Goal: Navigation & Orientation: Find specific page/section

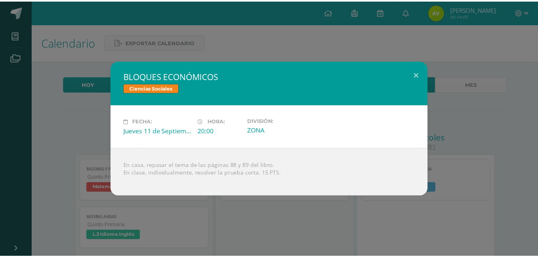
scroll to position [200, 0]
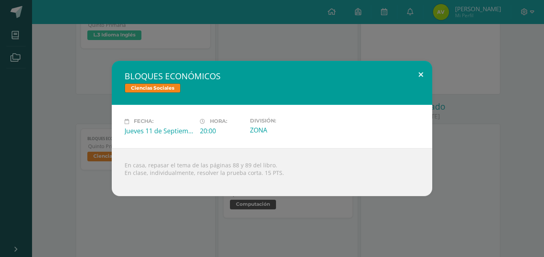
click at [424, 74] on button at bounding box center [420, 74] width 23 height 27
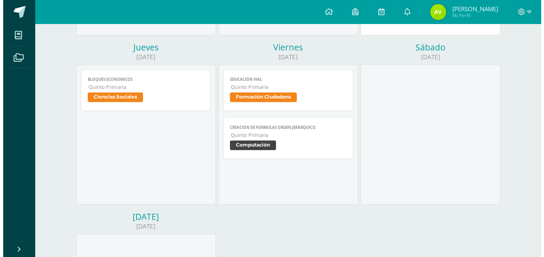
scroll to position [280, 0]
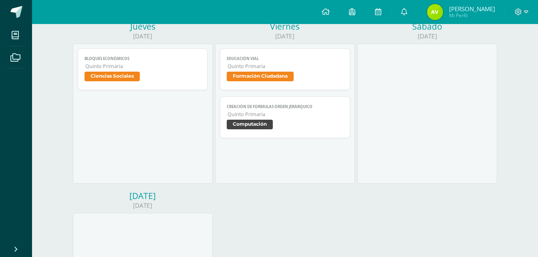
click at [313, 101] on link "Creación de formulas Orden jerárquico Quinto Primaria Computación" at bounding box center [285, 118] width 130 height 42
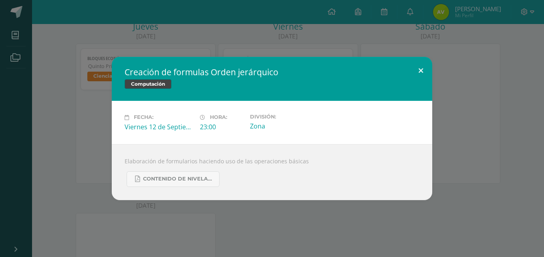
click at [424, 71] on button at bounding box center [420, 70] width 23 height 27
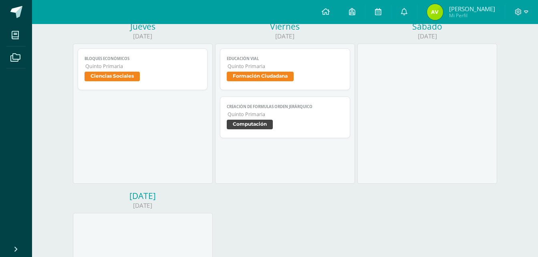
click at [311, 80] on span "Formación Ciudadana" at bounding box center [285, 78] width 117 height 12
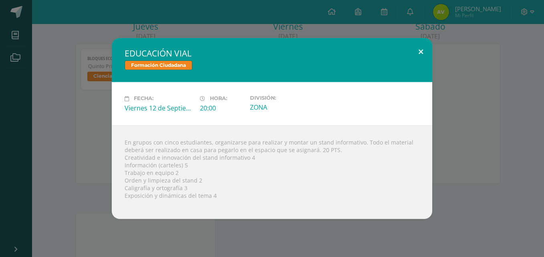
click at [423, 45] on button at bounding box center [420, 51] width 23 height 27
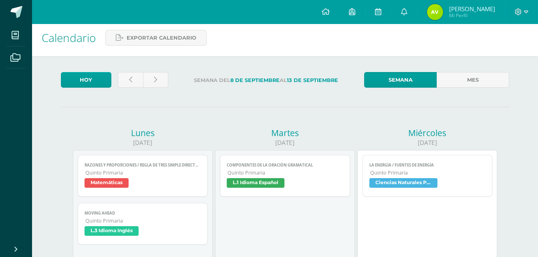
scroll to position [0, 0]
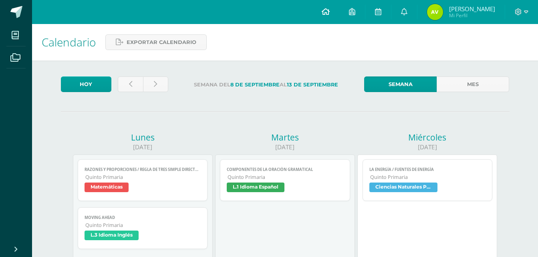
click at [327, 15] on span at bounding box center [326, 12] width 8 height 9
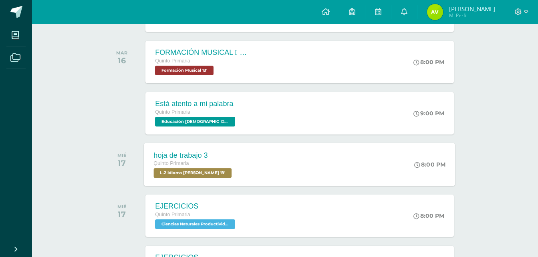
scroll to position [280, 0]
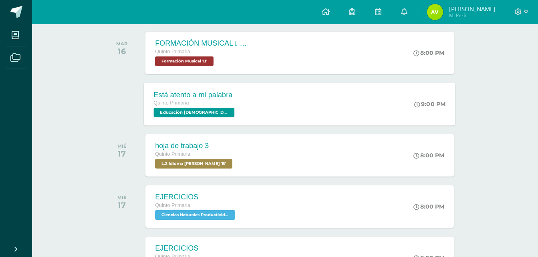
click at [290, 107] on div "Está atento a mi palabra Quinto Primaria Educación Cristiana 'B' 9:00 PM Está a…" at bounding box center [299, 104] width 311 height 43
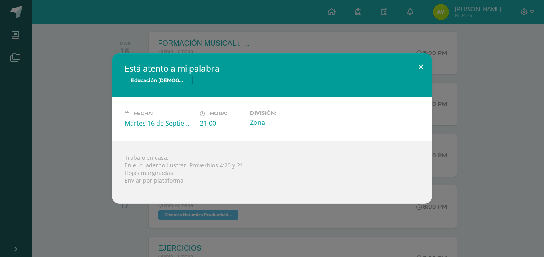
click at [422, 72] on button at bounding box center [420, 66] width 23 height 27
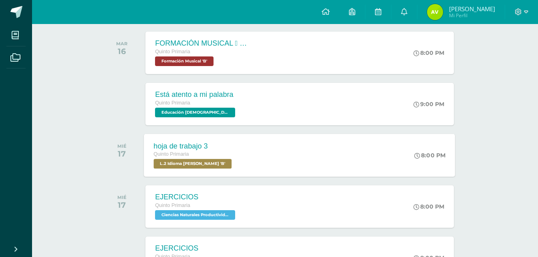
click at [330, 152] on div "hoja de trabajo 3 Quinto Primaria L.2 Idioma Maya Kaqchikel 'B' 8:00 PM hoja de…" at bounding box center [299, 155] width 311 height 43
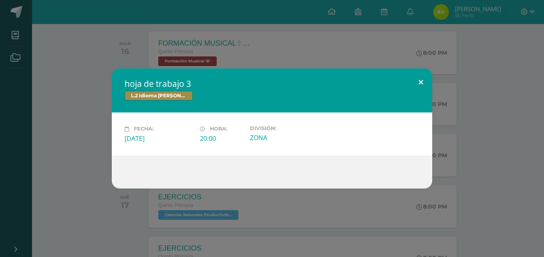
drag, startPoint x: 422, startPoint y: 85, endPoint x: 424, endPoint y: 81, distance: 4.6
click at [424, 81] on button at bounding box center [420, 82] width 23 height 27
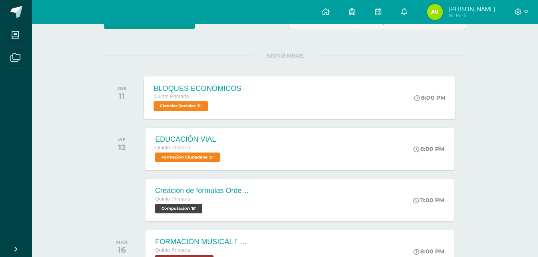
scroll to position [80, 0]
